Goal: Information Seeking & Learning: Learn about a topic

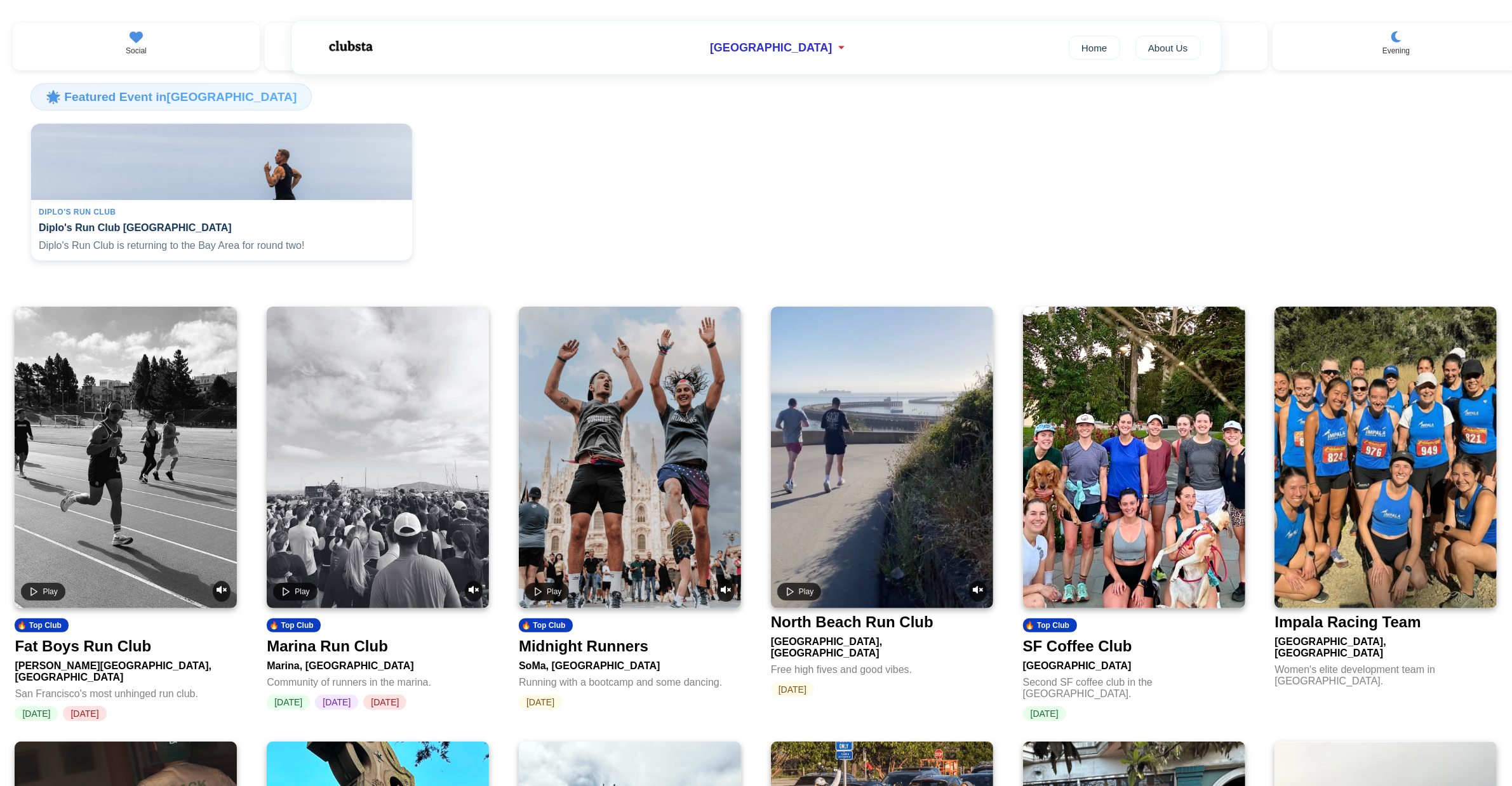
scroll to position [238, 0]
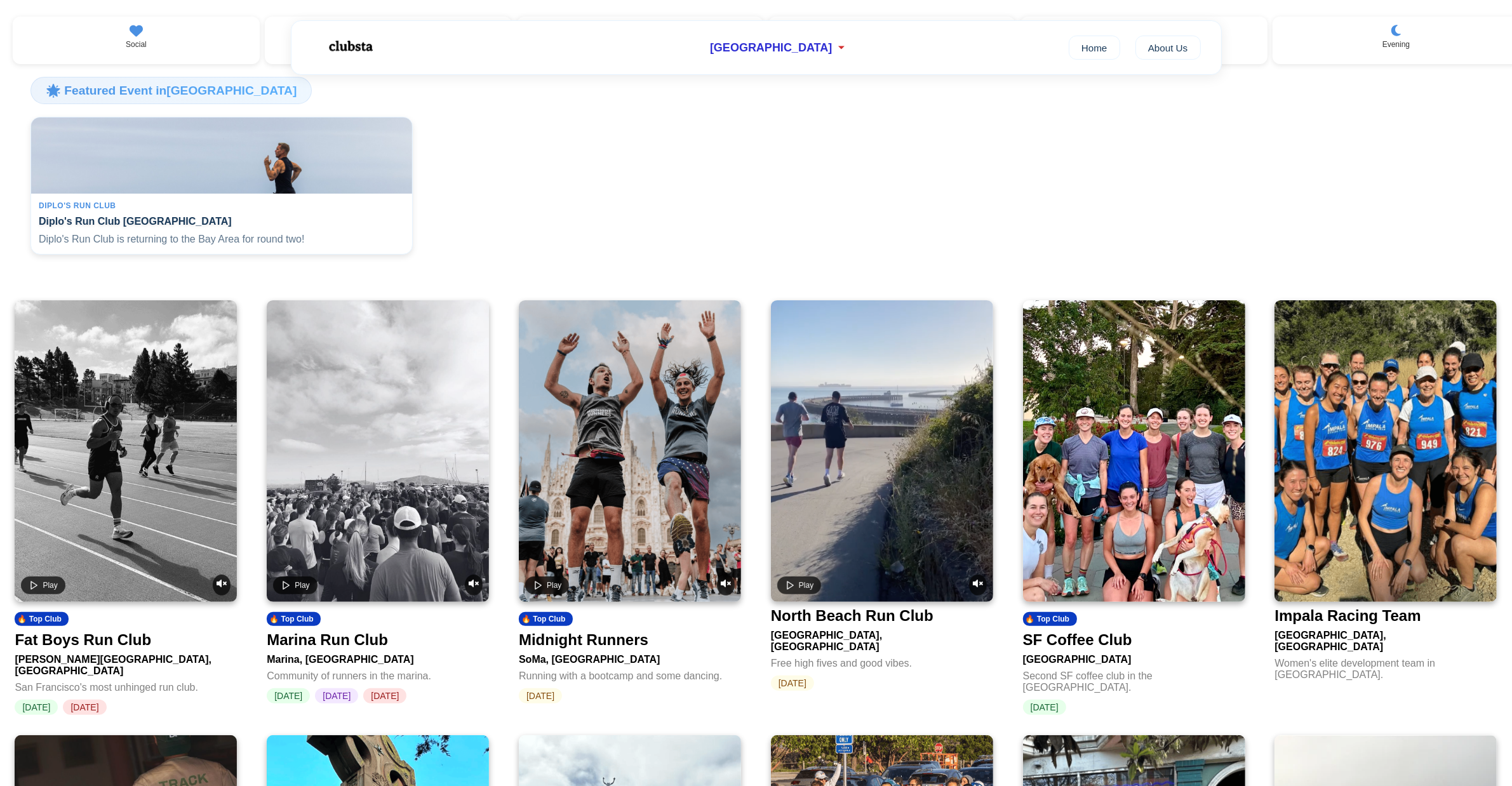
click at [391, 426] on video at bounding box center [377, 451] width 222 height 302
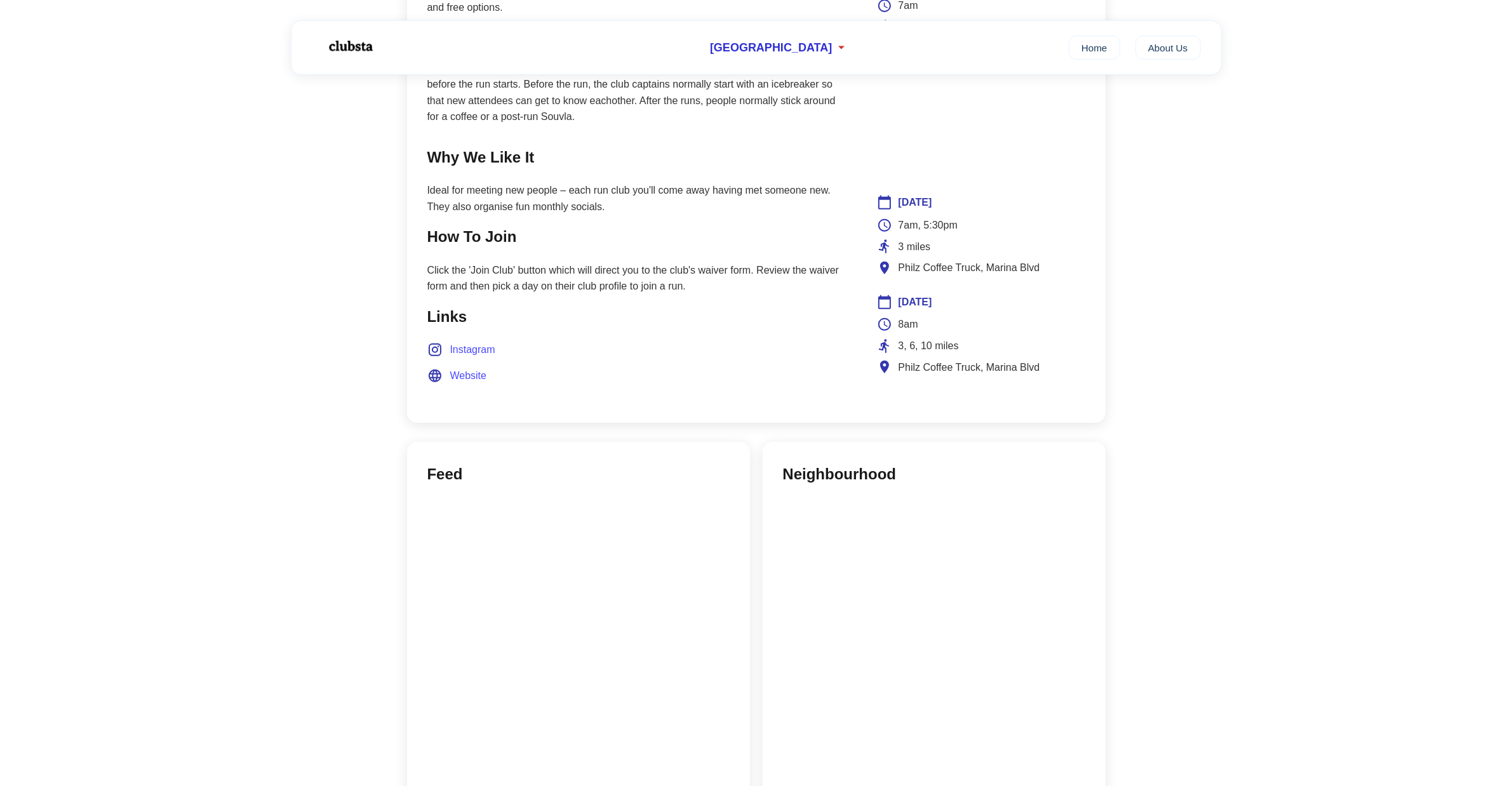
scroll to position [676, 0]
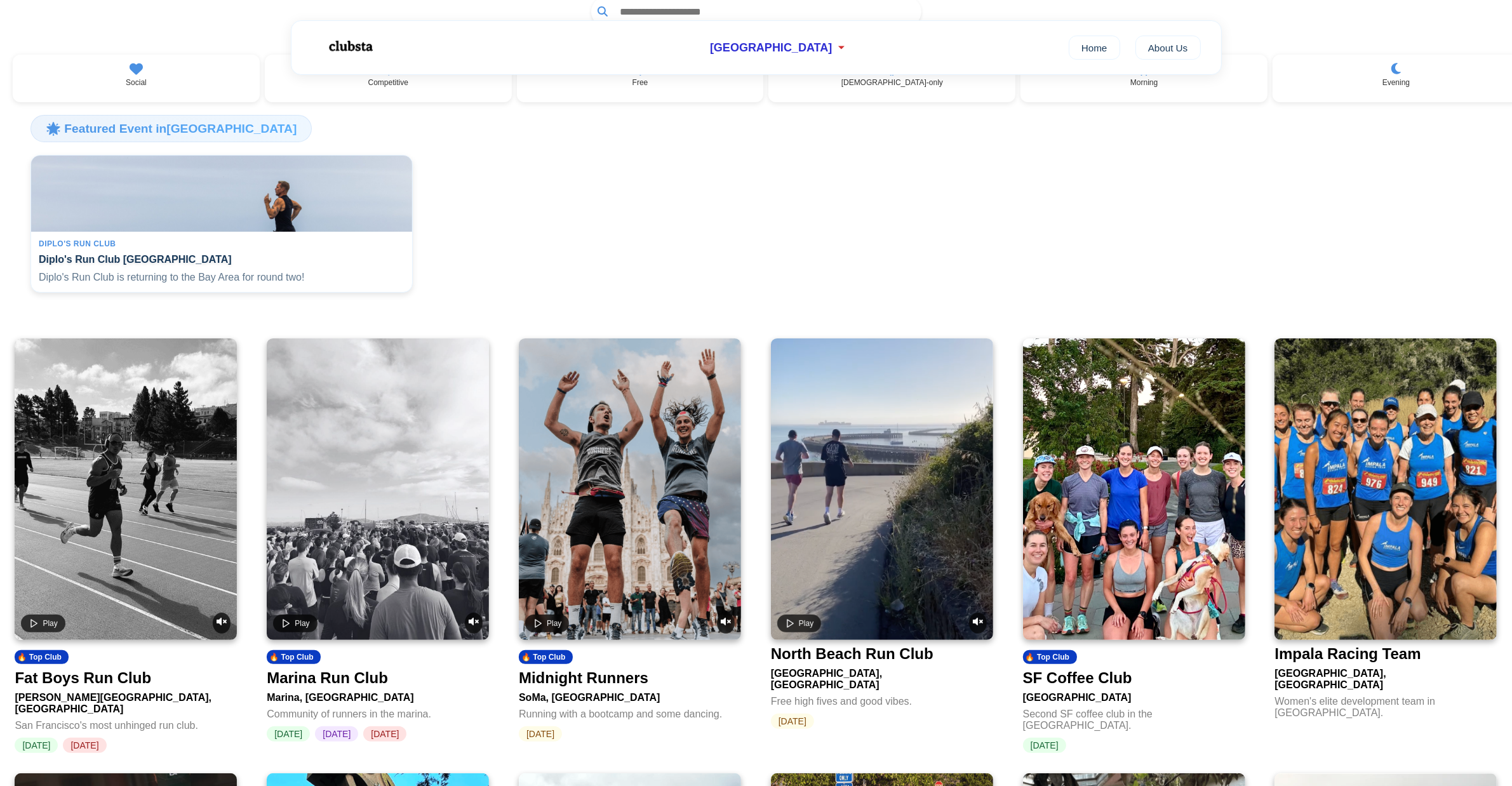
scroll to position [238, 0]
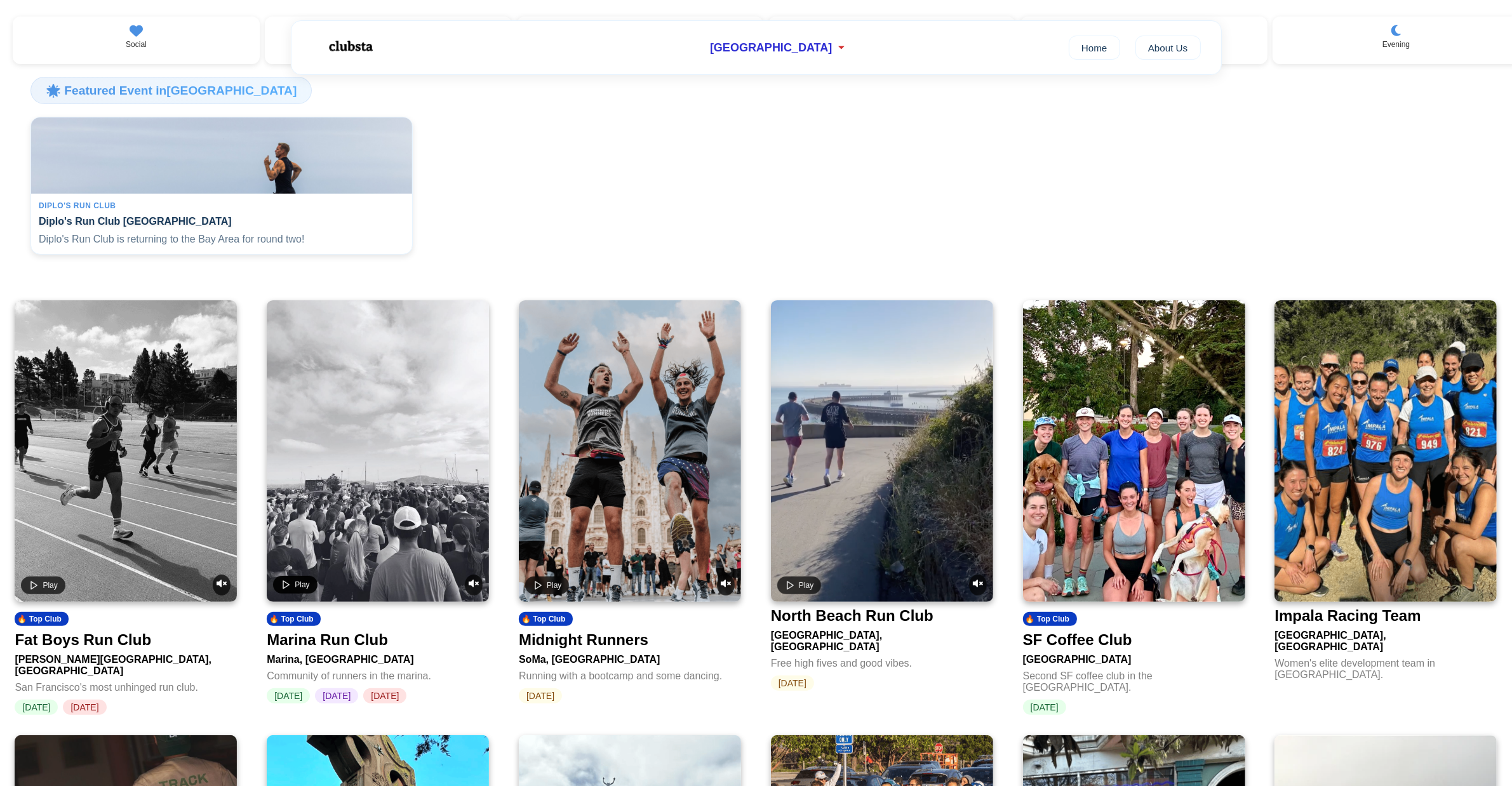
click at [290, 590] on icon "Play video" at bounding box center [285, 585] width 10 height 10
click at [473, 586] on icon "Unmute video" at bounding box center [474, 582] width 10 height 7
click at [473, 586] on icon "Mute video" at bounding box center [474, 582] width 10 height 8
click at [472, 588] on icon "Unmute video" at bounding box center [474, 583] width 10 height 10
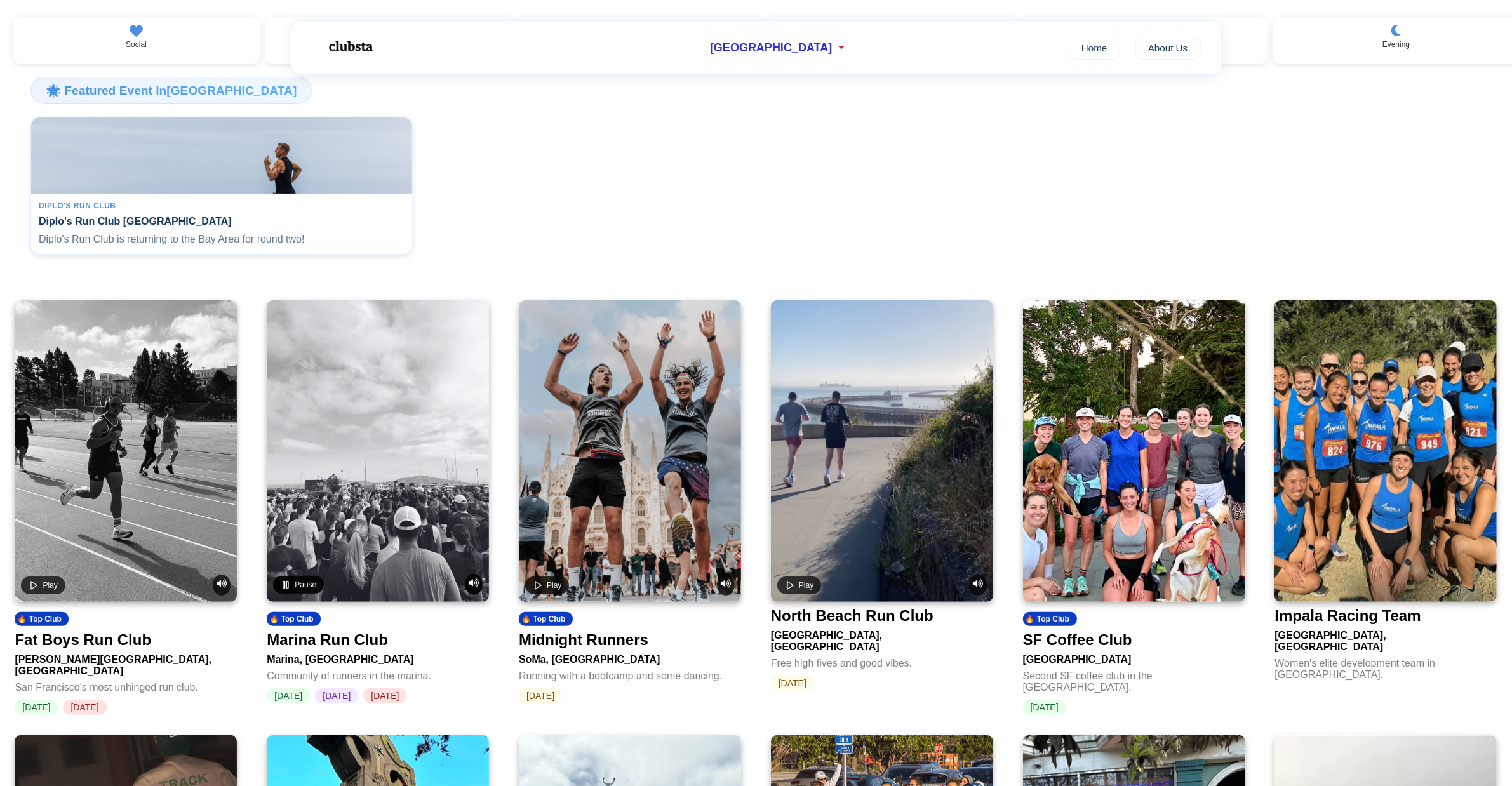
click at [475, 586] on icon "Mute video" at bounding box center [474, 582] width 10 height 8
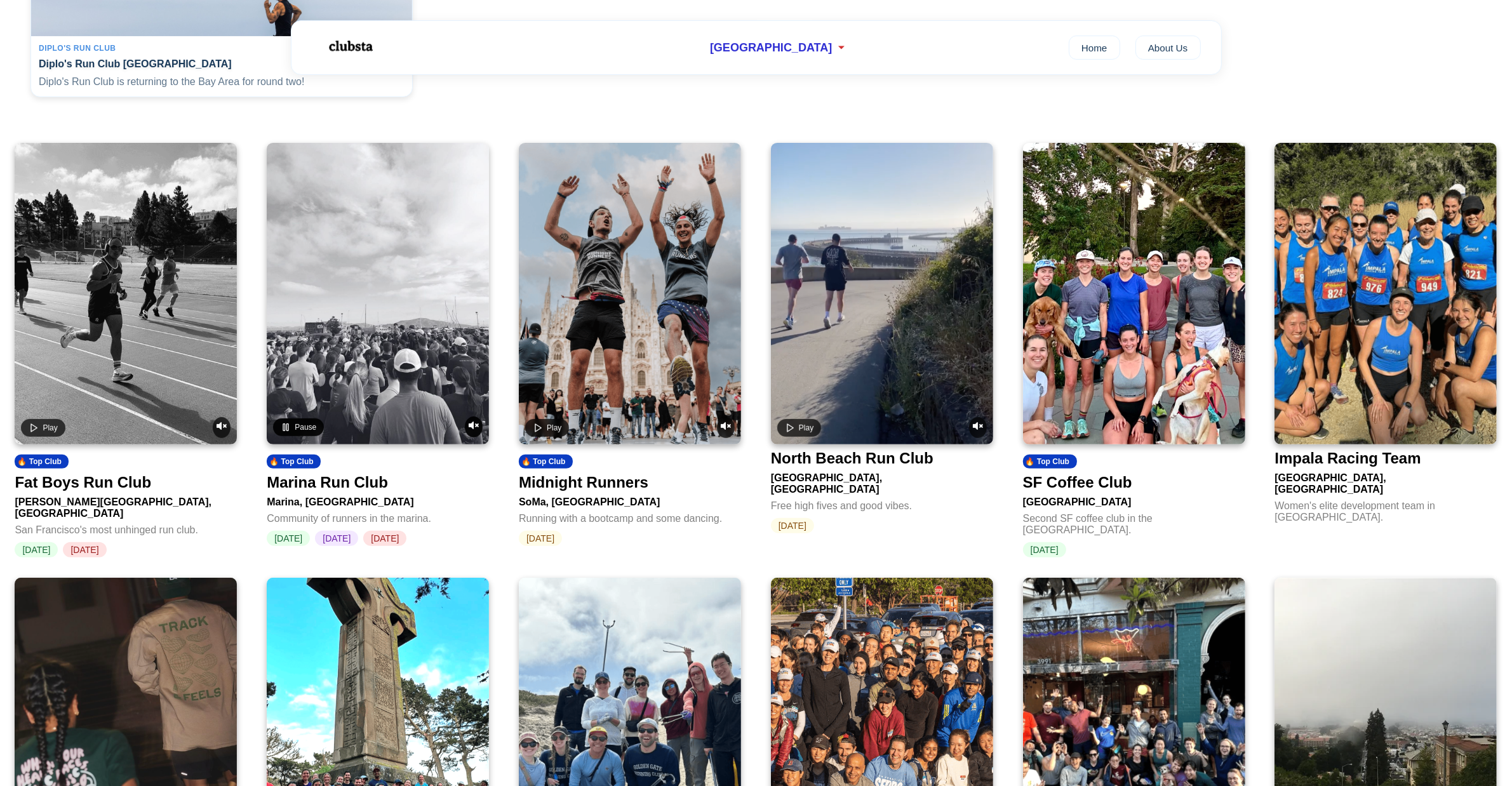
scroll to position [397, 0]
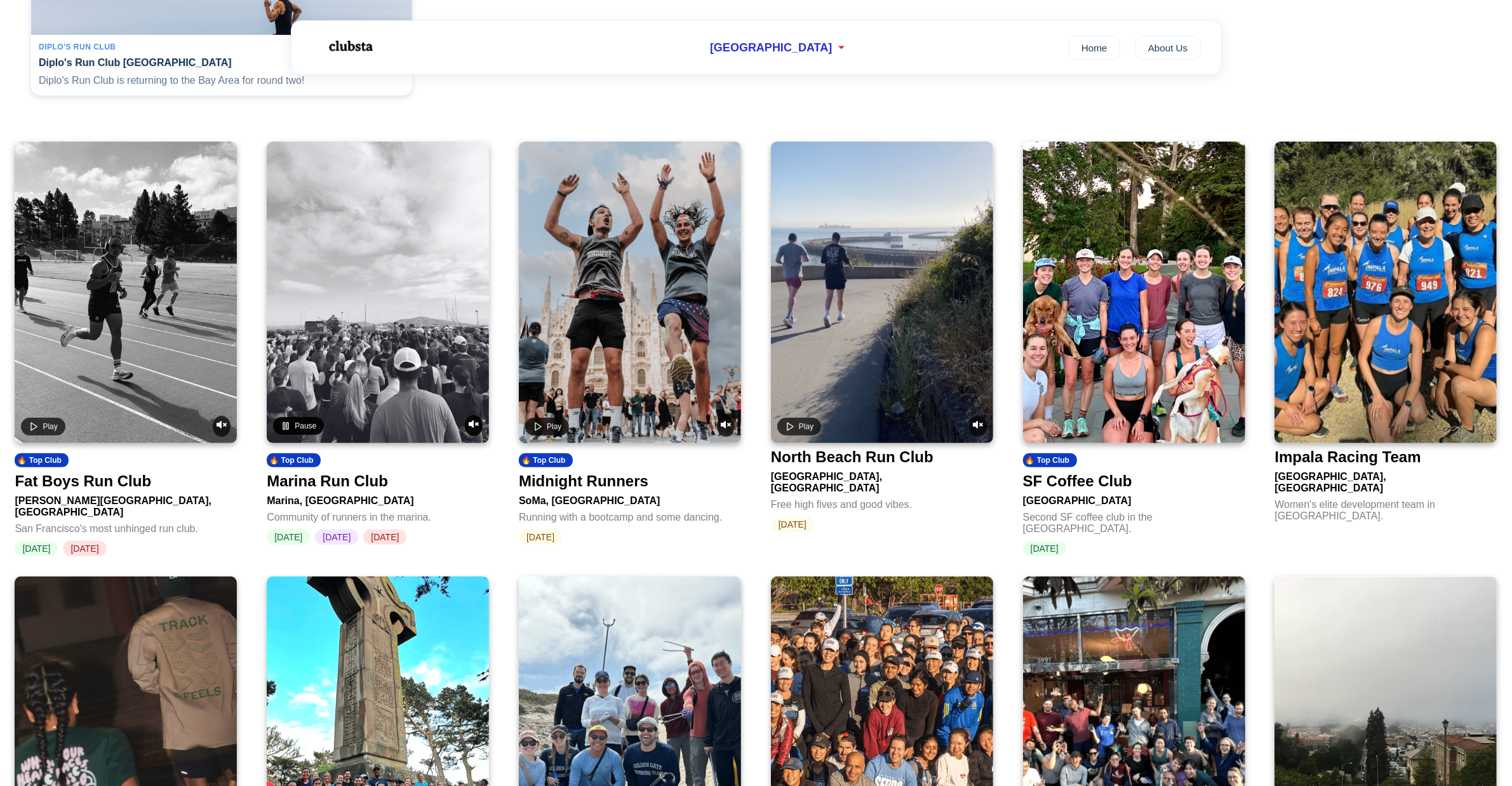
click at [229, 423] on div "Play" at bounding box center [125, 426] width 210 height 21
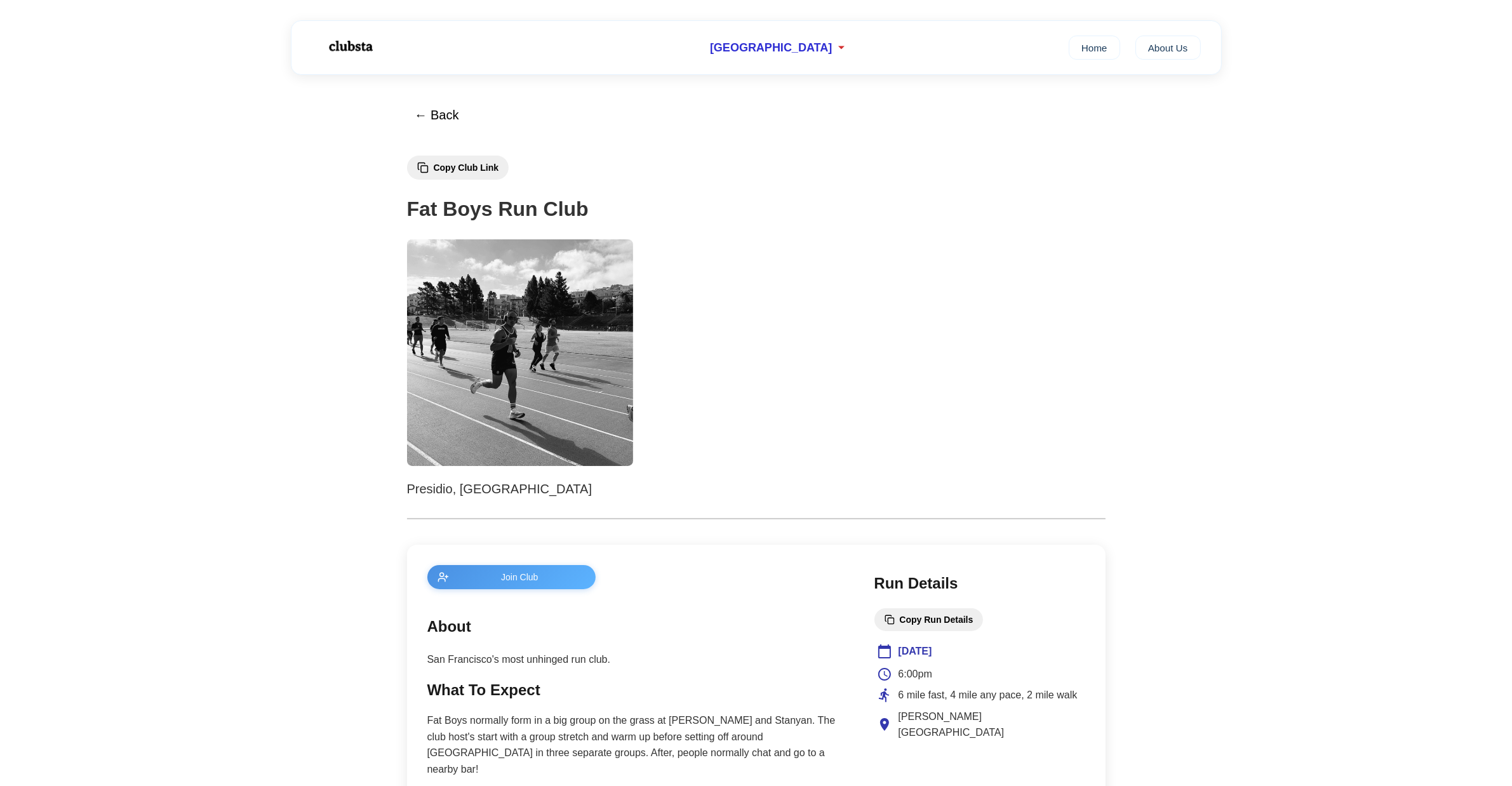
scroll to position [397, 0]
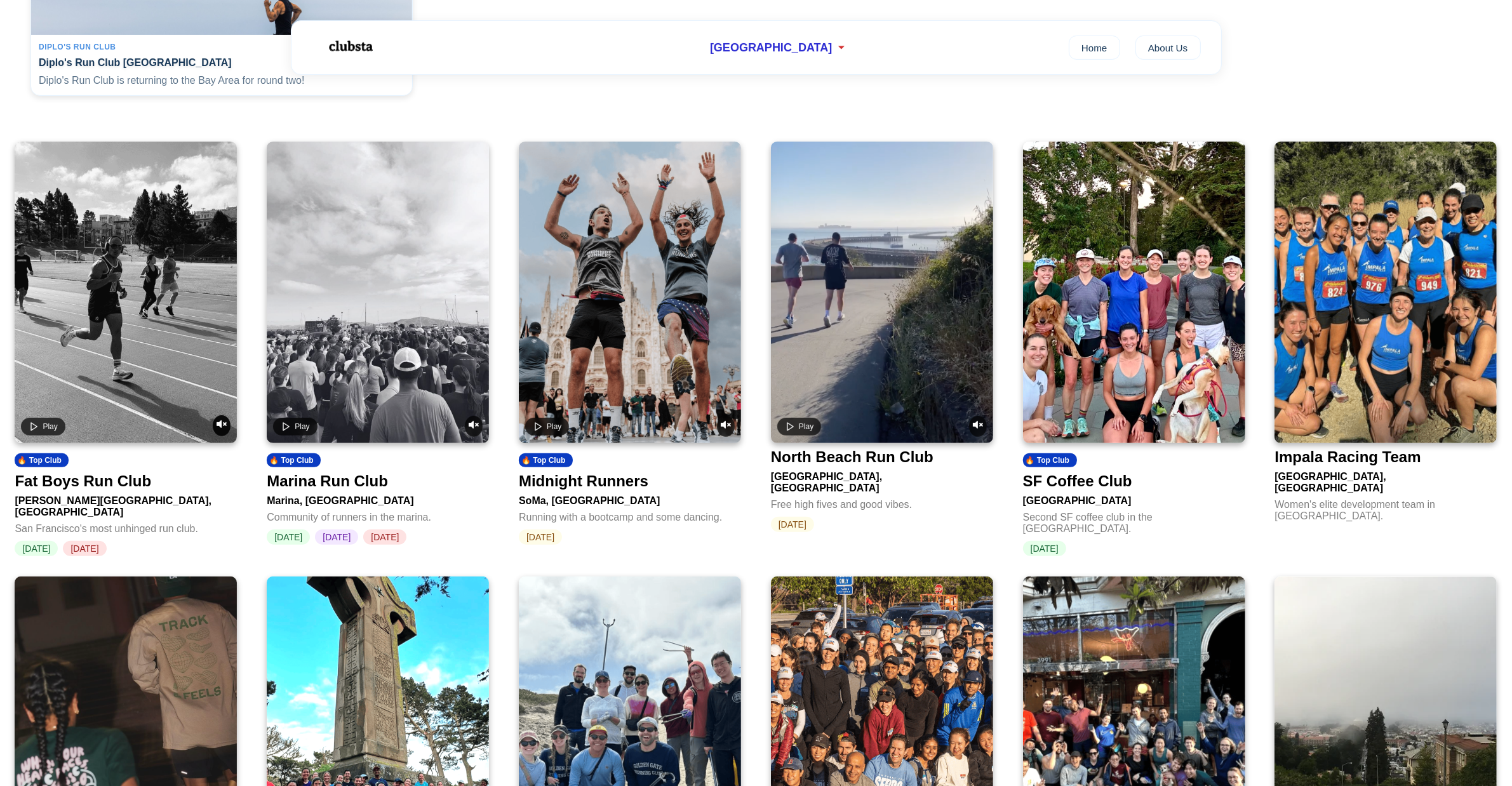
click at [216, 429] on icon "Unmute video" at bounding box center [221, 424] width 10 height 10
click at [30, 435] on button "Play" at bounding box center [42, 426] width 44 height 18
click at [41, 431] on button "Pause" at bounding box center [46, 426] width 51 height 18
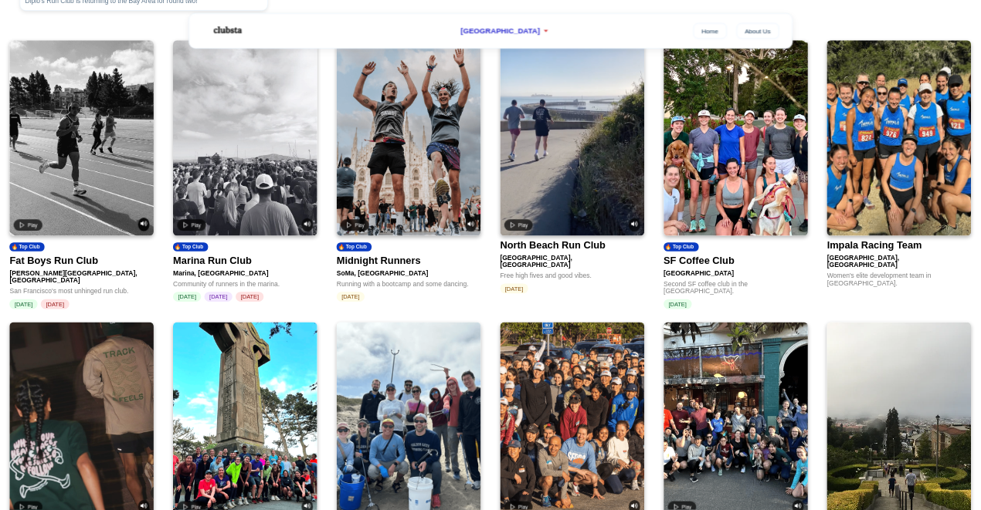
scroll to position [579, 0]
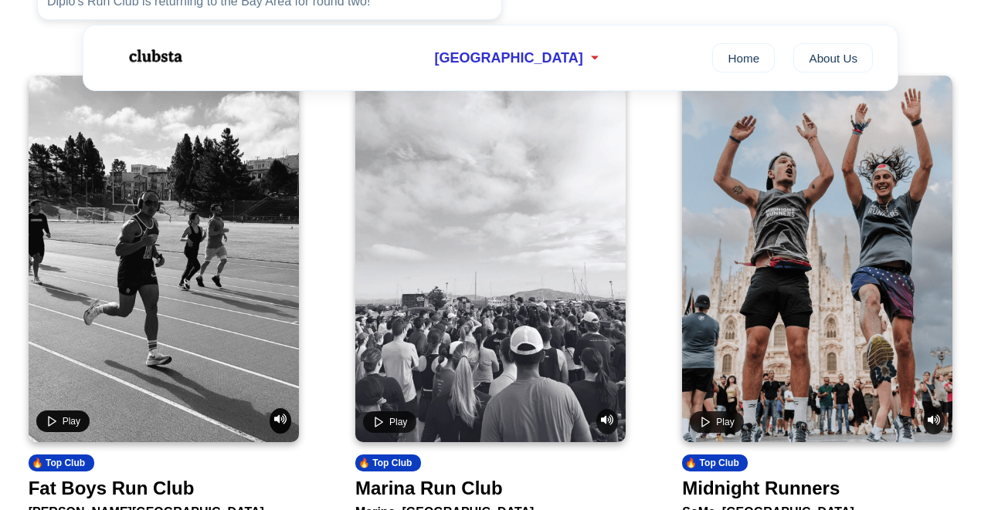
click at [71, 427] on span "Play" at bounding box center [72, 421] width 18 height 11
click at [68, 432] on button "Pause" at bounding box center [67, 422] width 62 height 22
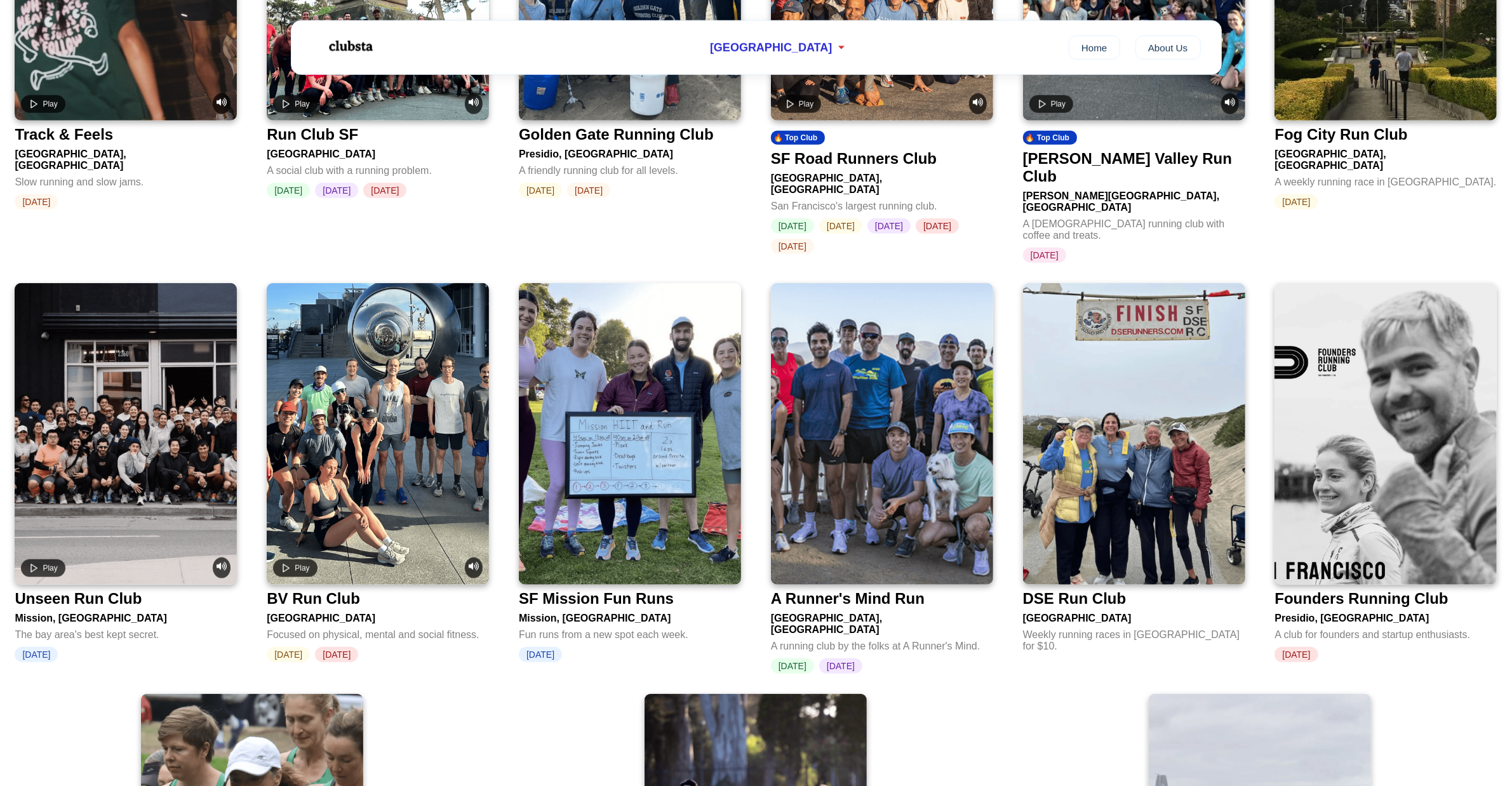
scroll to position [1062, 0]
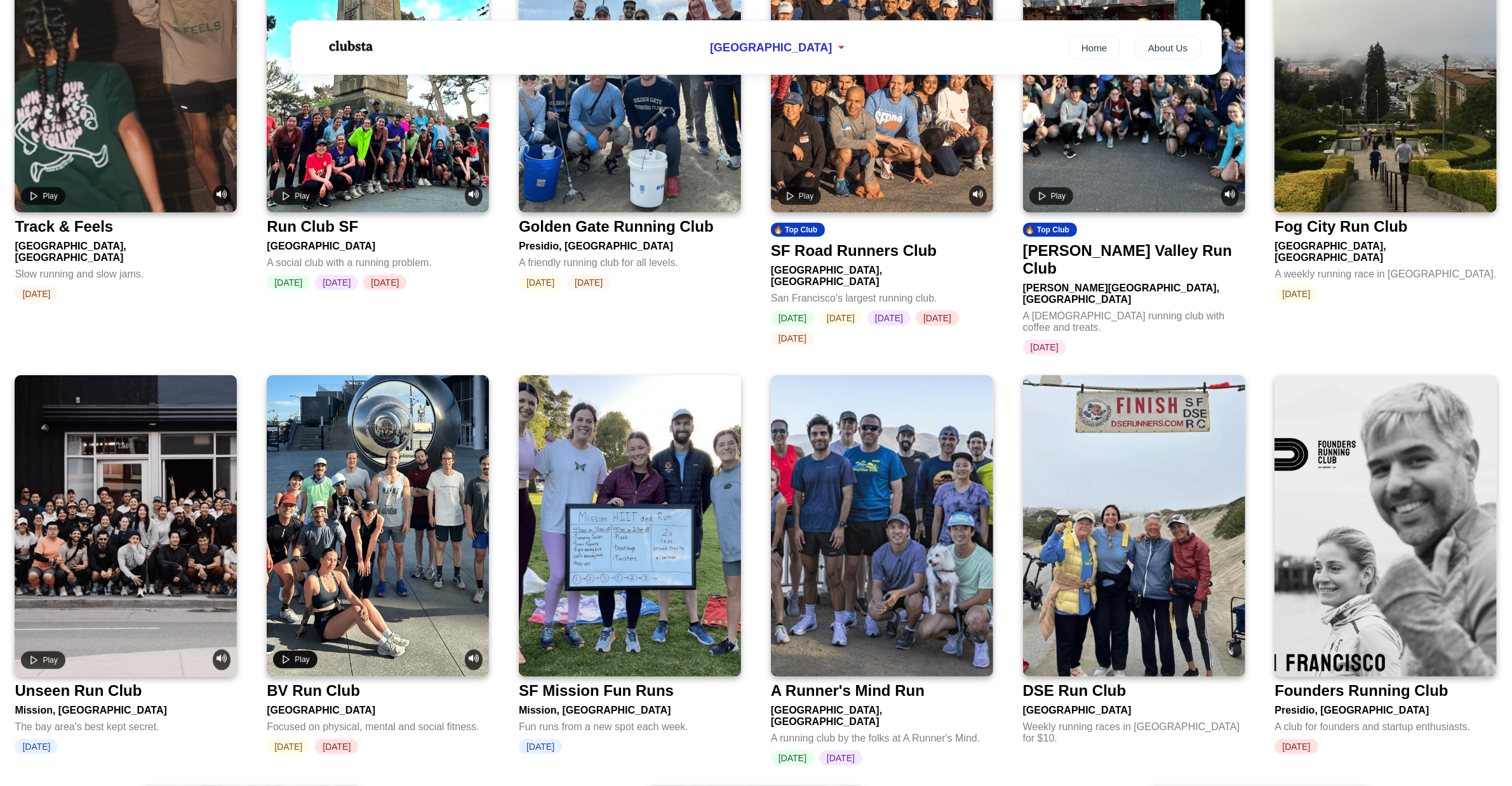
click at [292, 650] on button "Play" at bounding box center [294, 659] width 44 height 18
click at [1336, 700] on div "Presidio, [GEOGRAPHIC_DATA]" at bounding box center [1385, 708] width 222 height 16
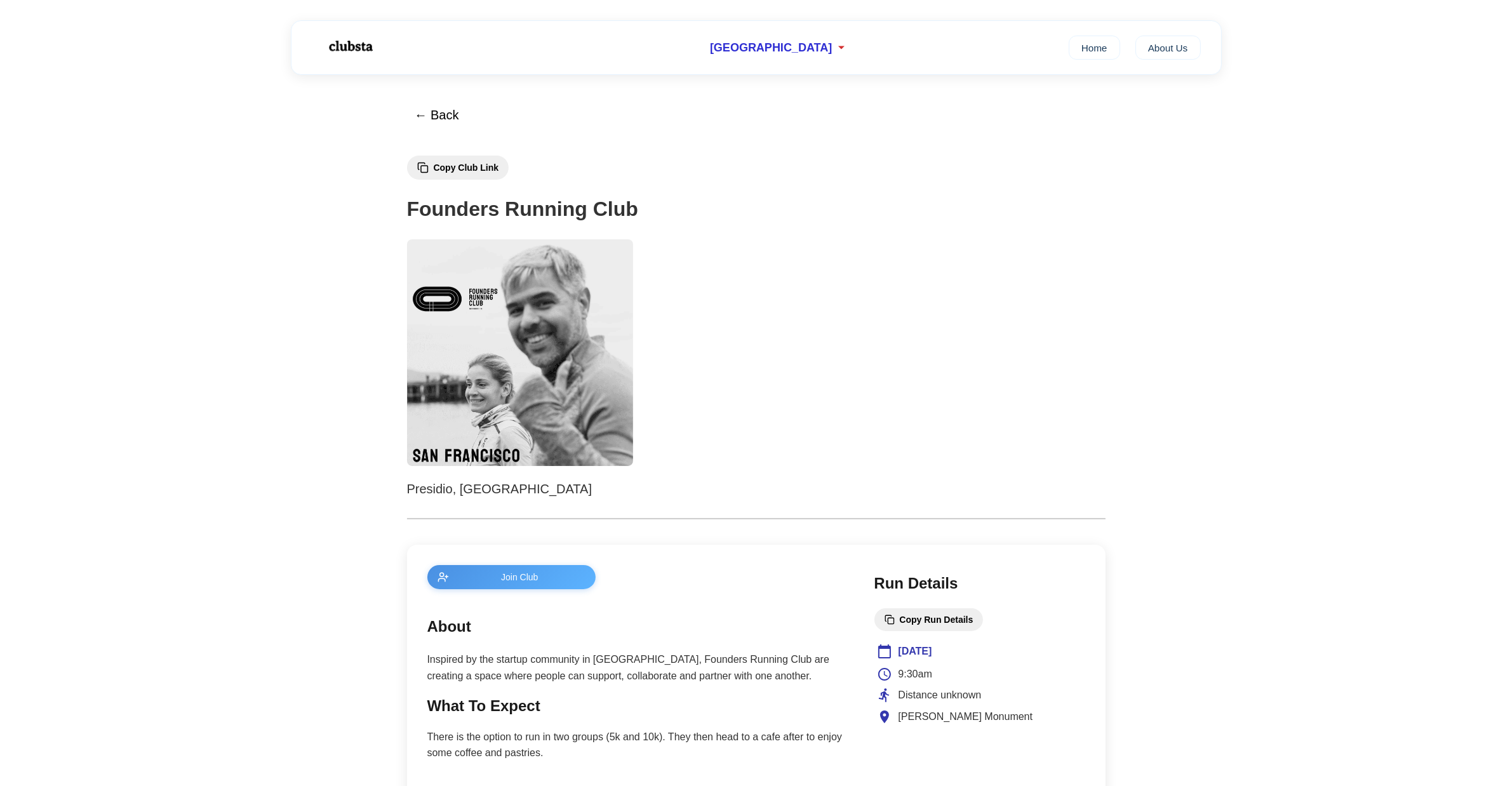
click at [502, 349] on img at bounding box center [520, 353] width 227 height 227
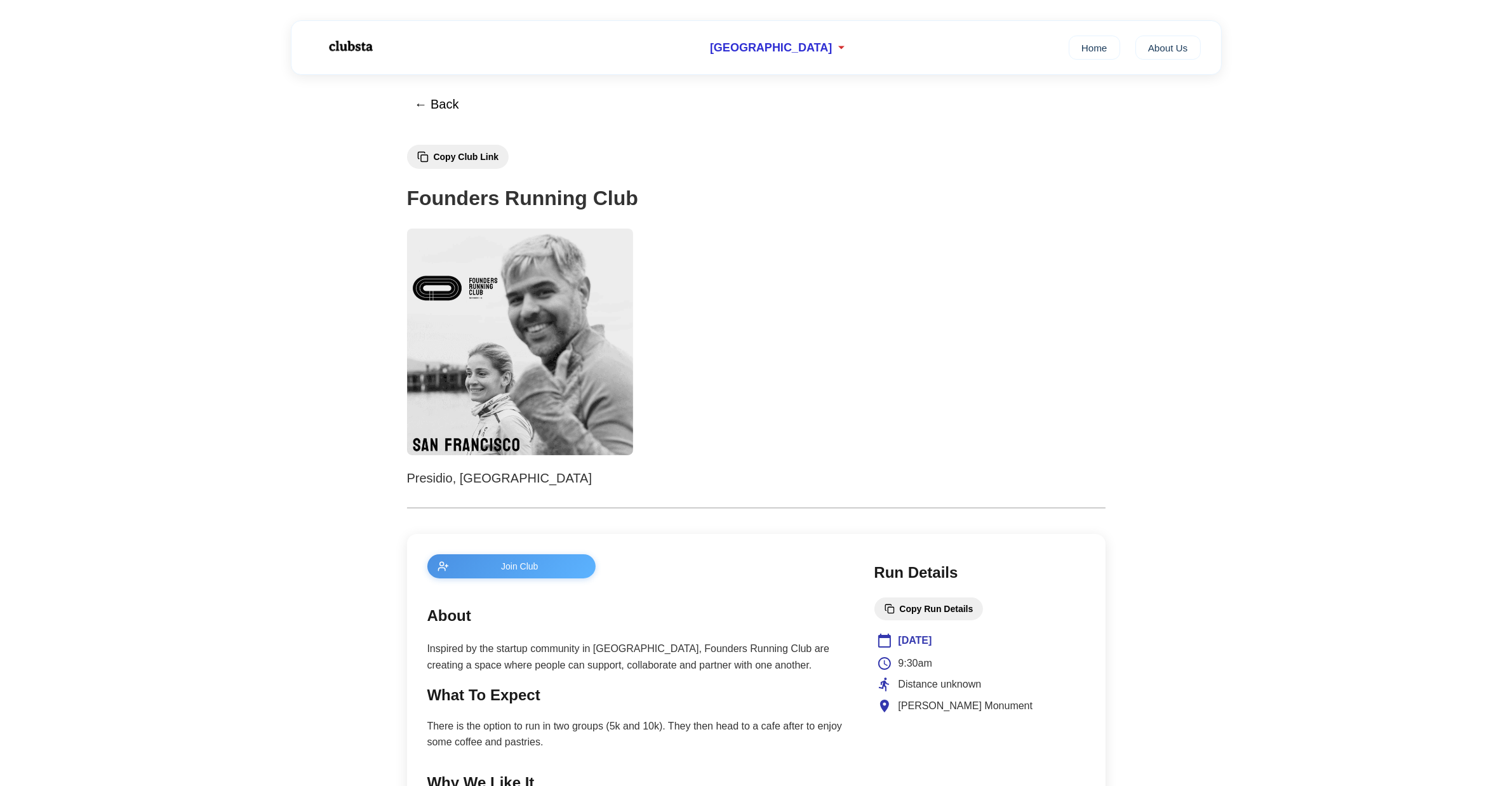
scroll to position [238, 0]
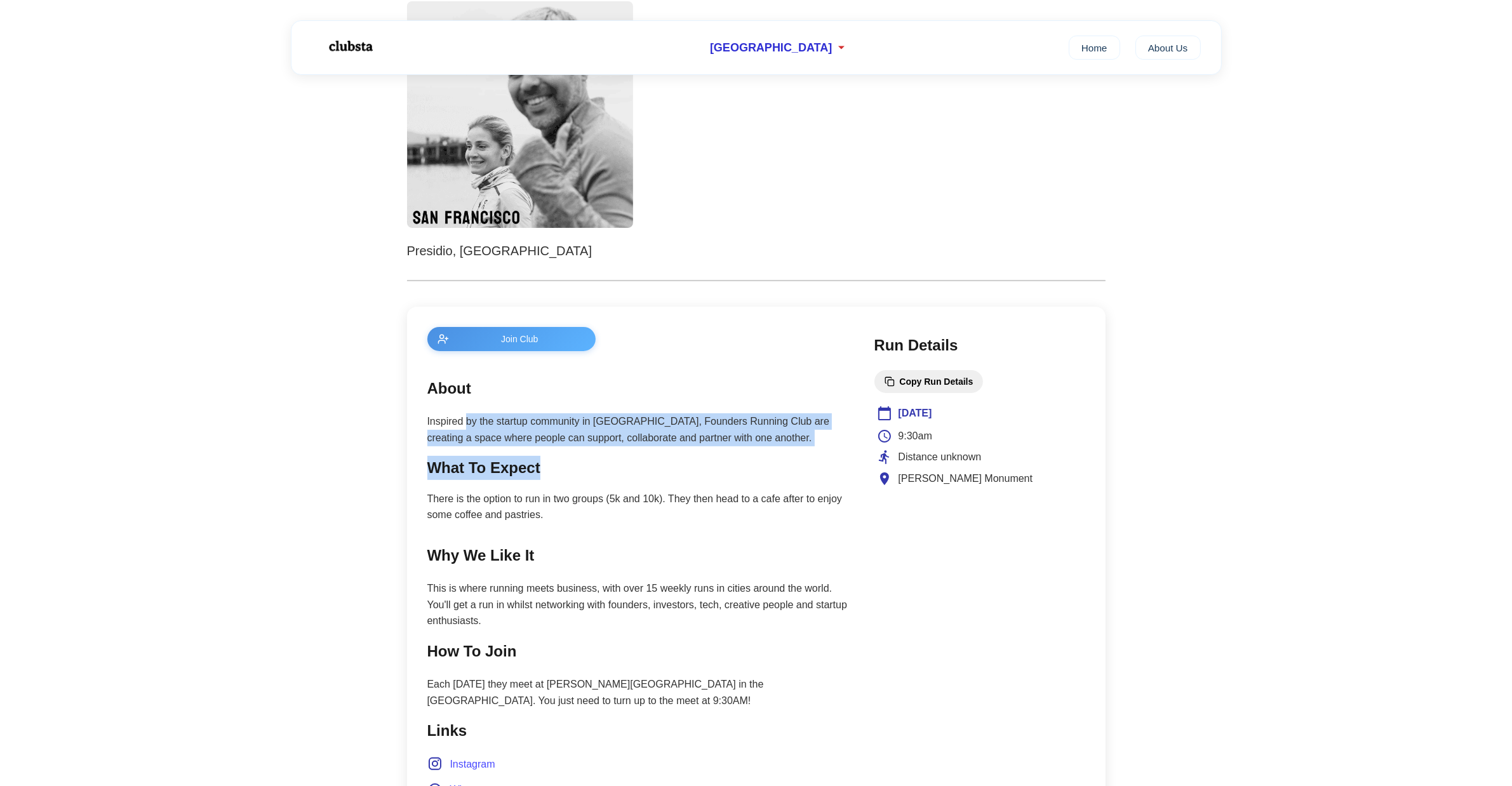
drag, startPoint x: 467, startPoint y: 414, endPoint x: 714, endPoint y: 465, distance: 252.2
click at [714, 465] on main "Join Club About Inspired by the startup community in [GEOGRAPHIC_DATA], Founder…" at bounding box center [638, 598] width 422 height 542
click at [714, 467] on h2 "What To Expect" at bounding box center [638, 467] width 422 height 24
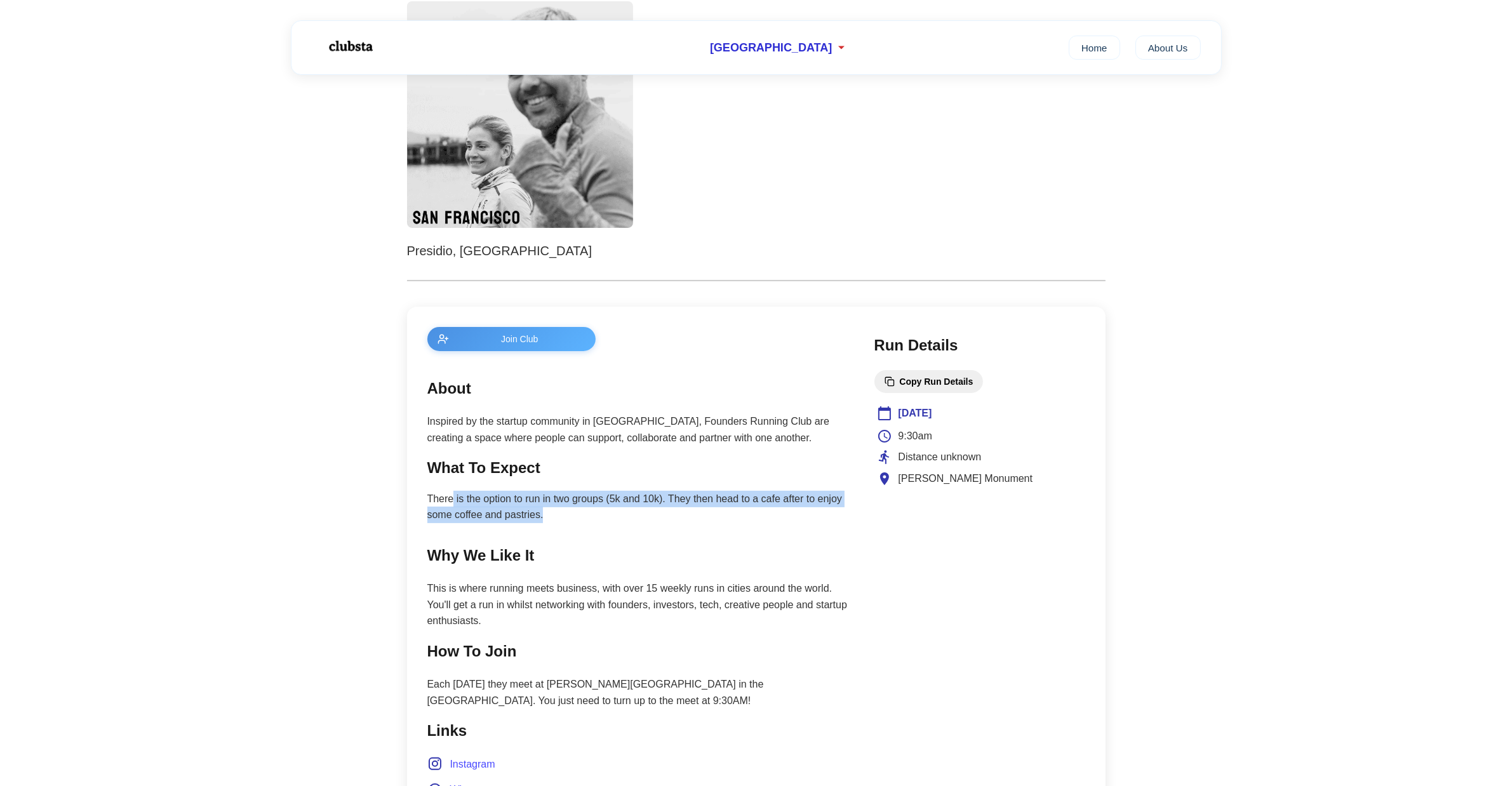
drag, startPoint x: 451, startPoint y: 500, endPoint x: 718, endPoint y: 509, distance: 267.2
click at [718, 509] on p "There is the option to run in two groups (5k and 10k). They then head to a cafe…" at bounding box center [638, 506] width 422 height 32
drag, startPoint x: 620, startPoint y: 492, endPoint x: 696, endPoint y: 524, distance: 82.5
click at [696, 524] on main "Join Club About Inspired by the startup community in [GEOGRAPHIC_DATA], Founder…" at bounding box center [638, 598] width 422 height 542
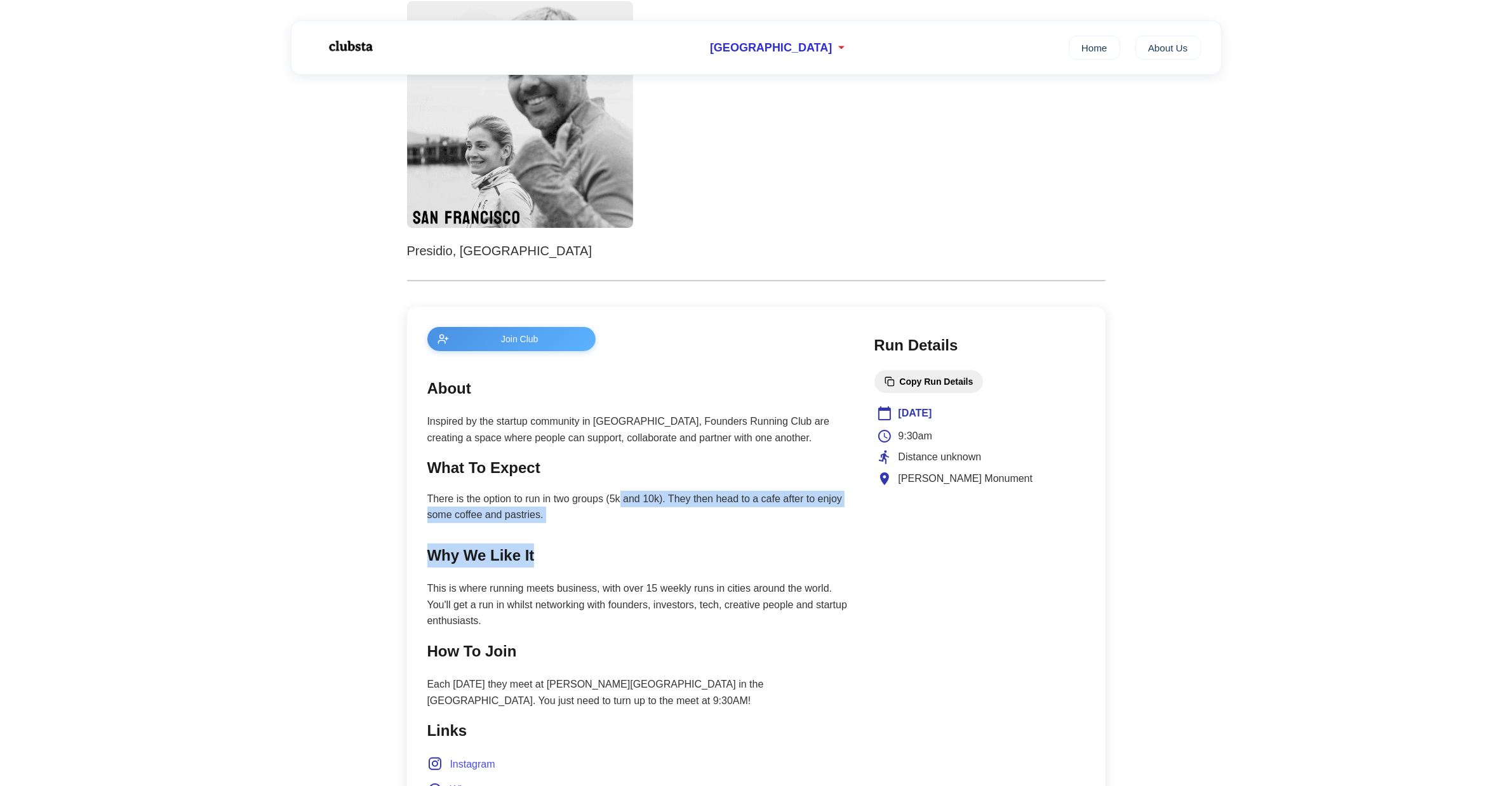
click at [693, 524] on main "Join Club About Inspired by the startup community in [GEOGRAPHIC_DATA], Founder…" at bounding box center [638, 598] width 422 height 542
click at [372, 479] on main "← Back Copy Club Link Founders Running Club Presidio, San Francisco Join Club A…" at bounding box center [756, 587] width 1512 height 1500
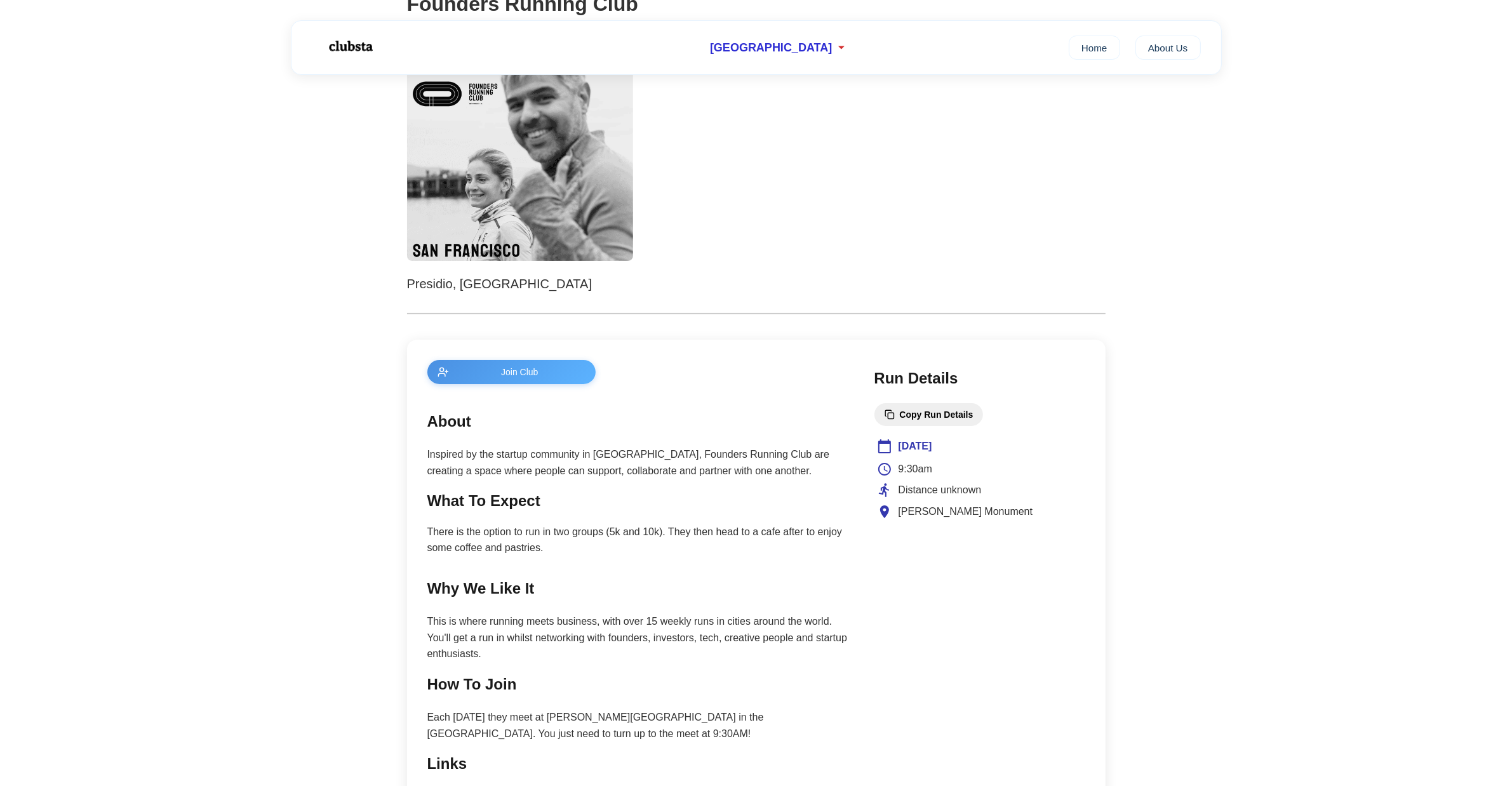
scroll to position [317, 0]
